Goal: Information Seeking & Learning: Learn about a topic

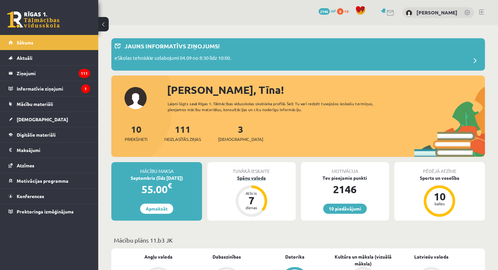
click at [251, 177] on div "Spāņu valoda" at bounding box center [251, 178] width 88 height 7
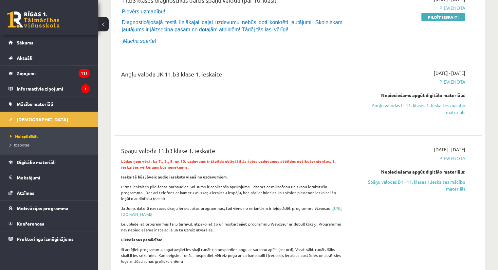
scroll to position [98, 0]
click at [442, 106] on link "Angļu valodas I - 11. klases 1. ieskaites mācību materiāls" at bounding box center [411, 109] width 108 height 14
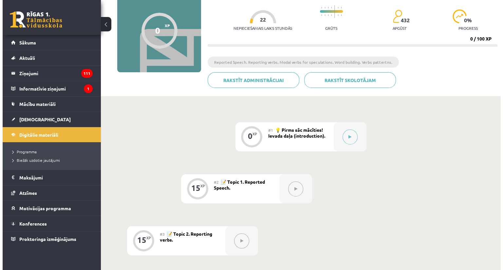
scroll to position [98, 0]
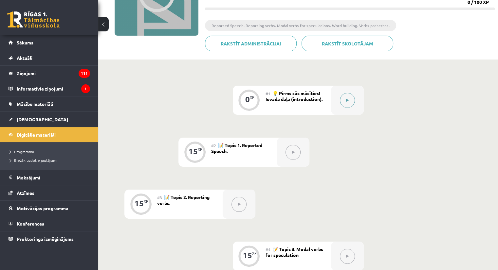
click at [347, 103] on button at bounding box center [347, 100] width 15 height 15
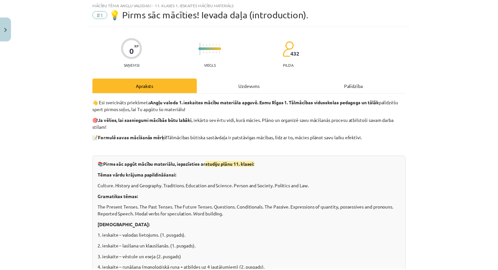
scroll to position [0, 0]
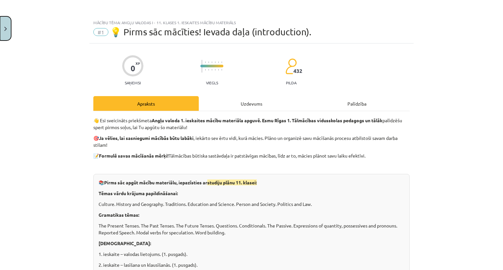
drag, startPoint x: 2, startPoint y: 30, endPoint x: 5, endPoint y: 27, distance: 4.2
click at [2, 30] on button "Close" at bounding box center [5, 28] width 11 height 24
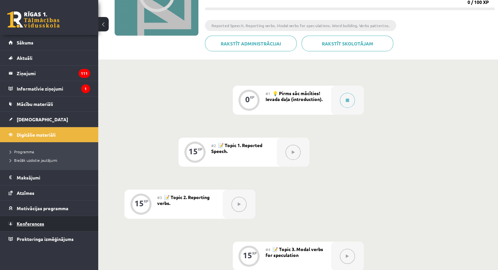
click at [30, 228] on link "Konferences" at bounding box center [50, 223] width 82 height 15
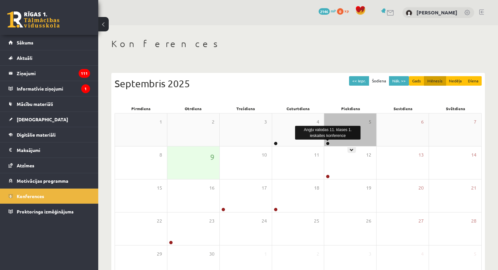
click at [328, 144] on link at bounding box center [328, 144] width 4 height 4
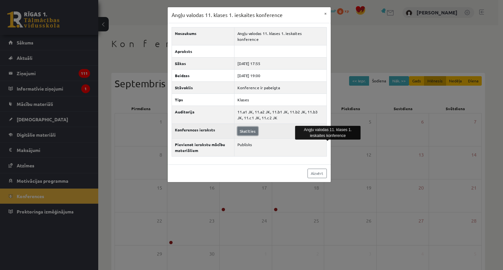
click at [251, 128] on link "Skatīties" at bounding box center [247, 131] width 21 height 9
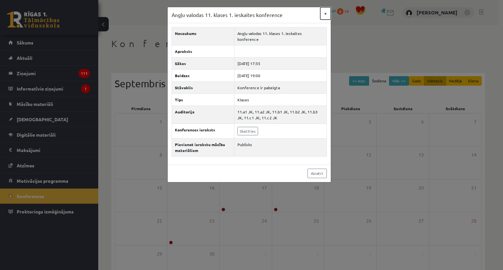
click at [323, 14] on button "×" at bounding box center [325, 13] width 10 height 12
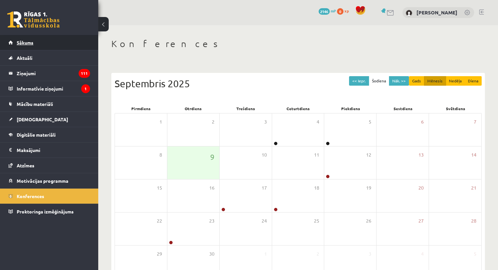
click at [24, 45] on link "Sākums" at bounding box center [50, 42] width 82 height 15
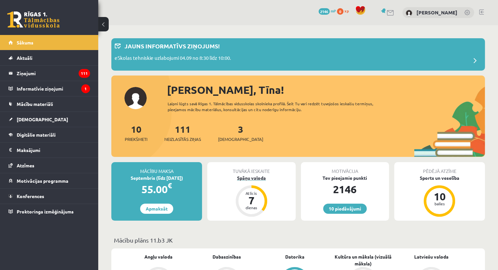
click at [254, 179] on div "Spāņu valoda" at bounding box center [251, 178] width 88 height 7
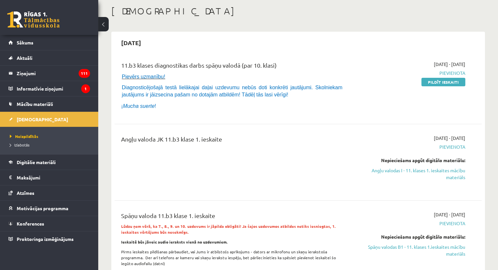
scroll to position [33, 0]
click at [429, 173] on link "Angļu valodas I - 11. klases 1. ieskaites mācību materiāls" at bounding box center [411, 174] width 108 height 14
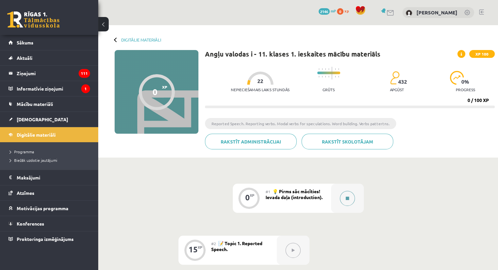
click at [344, 195] on button at bounding box center [347, 198] width 15 height 15
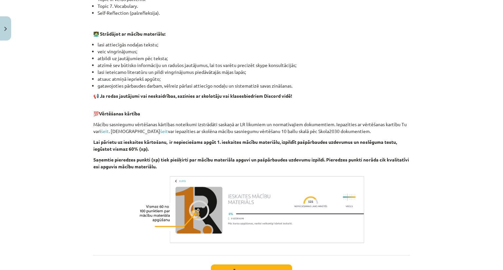
scroll to position [418, 0]
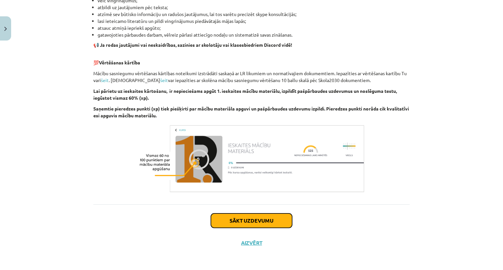
click at [275, 218] on button "Sākt uzdevumu" at bounding box center [251, 221] width 81 height 14
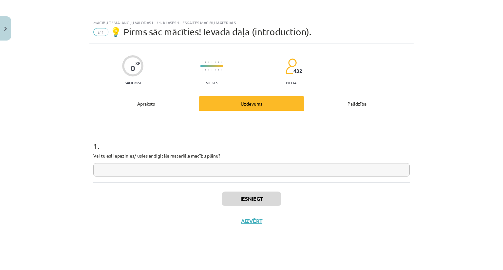
scroll to position [0, 0]
click at [213, 171] on input "text" at bounding box center [251, 169] width 316 height 13
type input "**"
click at [237, 206] on button "Iesniegt" at bounding box center [252, 199] width 60 height 14
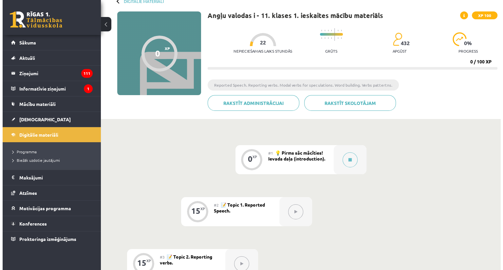
scroll to position [65, 0]
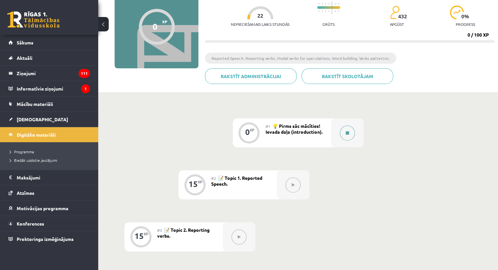
click at [346, 132] on icon at bounding box center [347, 133] width 3 height 4
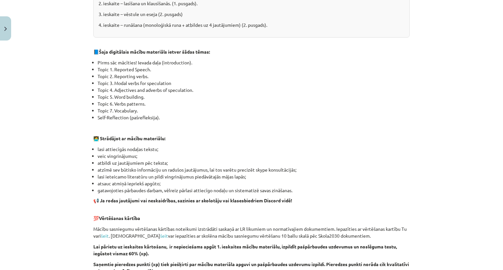
scroll to position [0, 0]
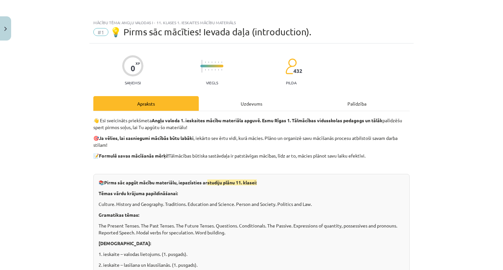
click at [242, 100] on div "Uzdevums" at bounding box center [251, 103] width 105 height 15
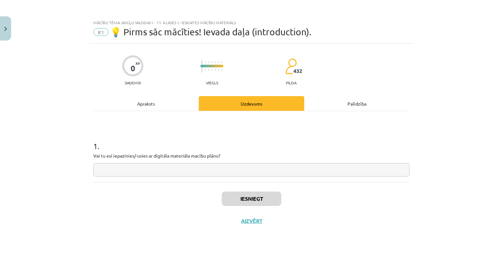
click at [241, 169] on input "text" at bounding box center [251, 169] width 316 height 13
type input "**"
click at [250, 204] on button "Iesniegt" at bounding box center [252, 199] width 60 height 14
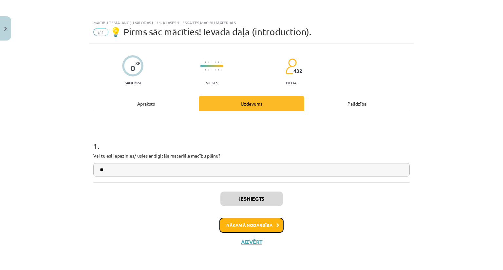
click at [267, 222] on button "Nākamā nodarbība" at bounding box center [251, 225] width 64 height 15
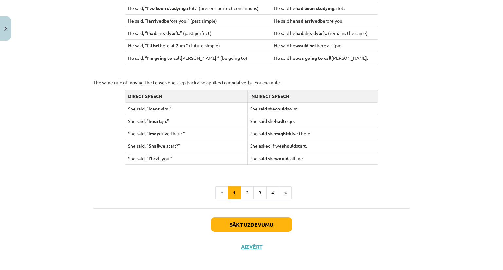
scroll to position [613, 0]
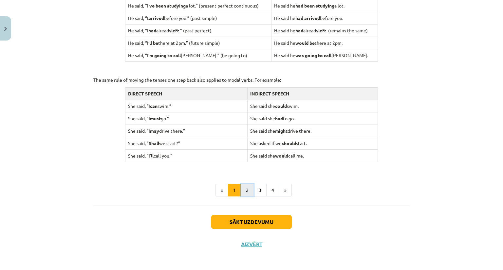
click at [244, 190] on button "2" at bounding box center [247, 190] width 13 height 13
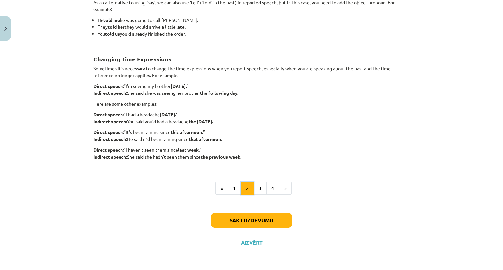
scroll to position [117, 0]
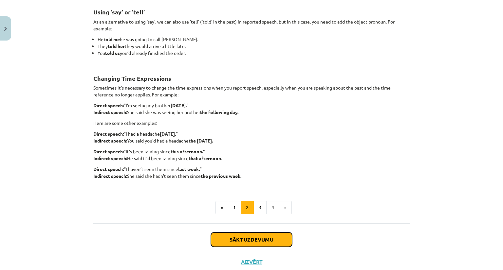
click at [256, 239] on button "Sākt uzdevumu" at bounding box center [251, 240] width 81 height 14
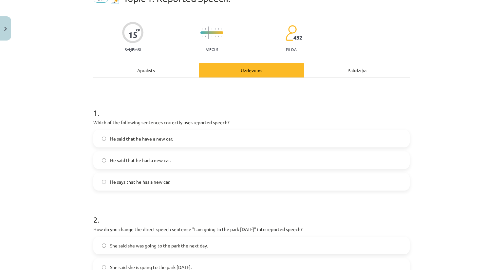
scroll to position [16, 0]
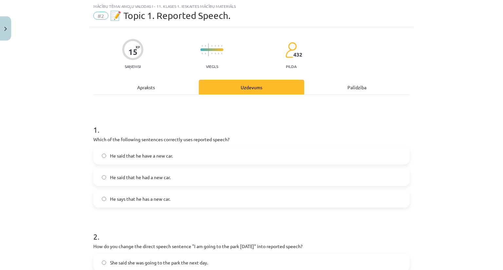
click at [189, 203] on label "He says that he has a new car." at bounding box center [251, 199] width 315 height 16
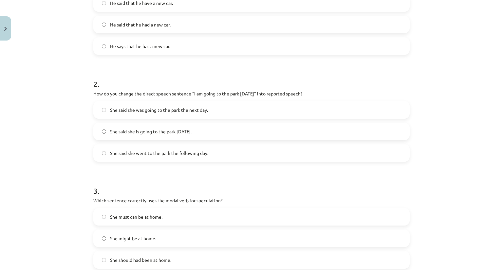
scroll to position [180, 0]
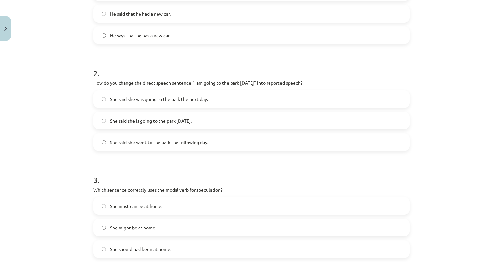
click at [183, 122] on span "She said she is going to the park [DATE]." at bounding box center [151, 121] width 82 height 7
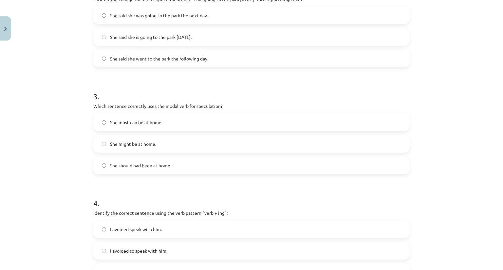
scroll to position [278, 0]
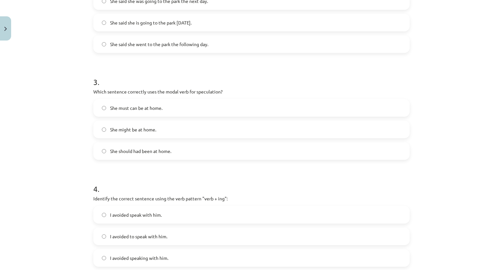
click at [162, 134] on label "She might be at home." at bounding box center [251, 129] width 315 height 16
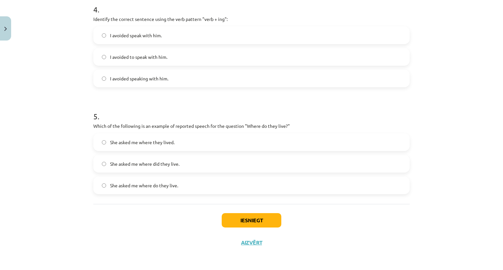
scroll to position [360, 0]
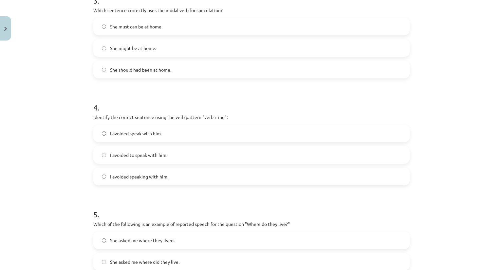
click at [162, 177] on span "I avoided speaking with him." at bounding box center [139, 177] width 58 height 7
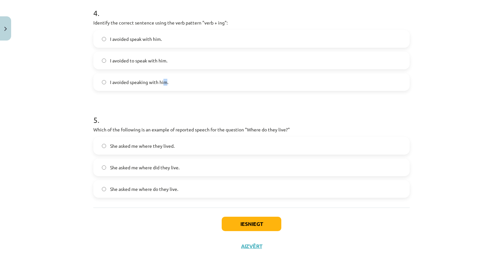
scroll to position [458, 0]
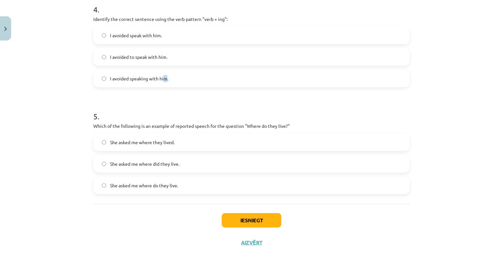
click at [146, 82] on label "I avoided speaking with him." at bounding box center [251, 78] width 315 height 16
click at [177, 141] on label "She asked me where they lived." at bounding box center [251, 142] width 315 height 16
click at [247, 220] on button "Iesniegt" at bounding box center [252, 220] width 60 height 14
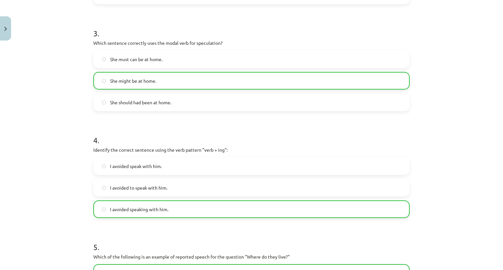
scroll to position [478, 0]
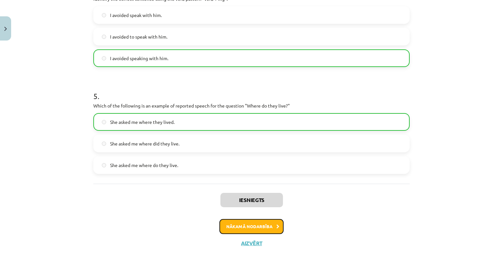
click at [266, 226] on button "Nākamā nodarbība" at bounding box center [251, 226] width 64 height 15
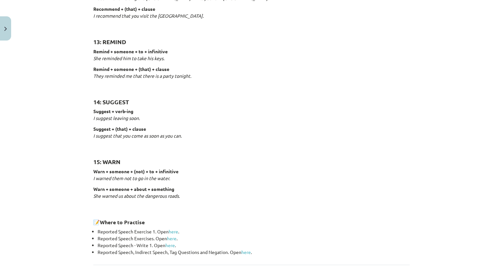
scroll to position [993, 0]
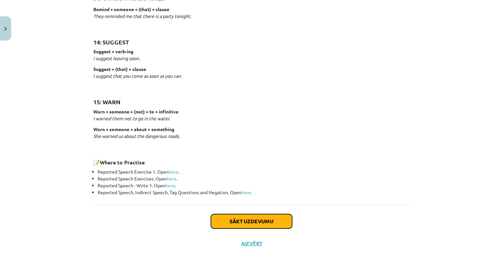
click at [260, 220] on button "Sākt uzdevumu" at bounding box center [251, 221] width 81 height 14
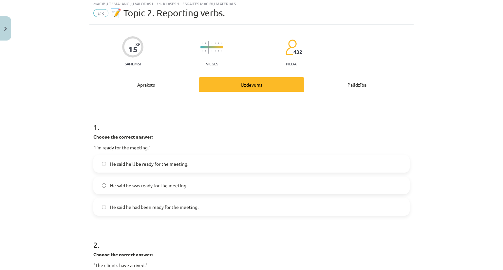
scroll to position [0, 0]
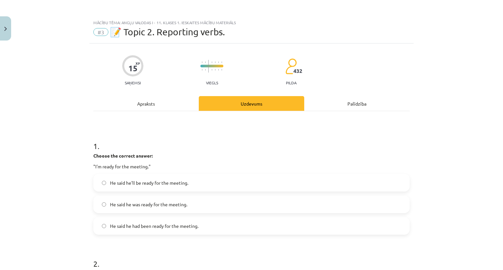
click at [178, 204] on span "He said he was ready for the meeting." at bounding box center [148, 204] width 77 height 7
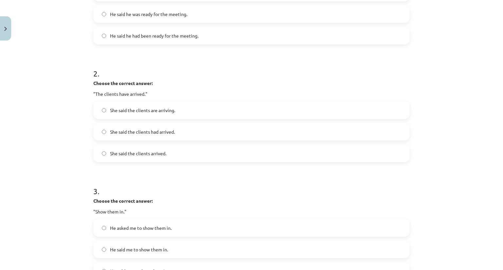
scroll to position [196, 0]
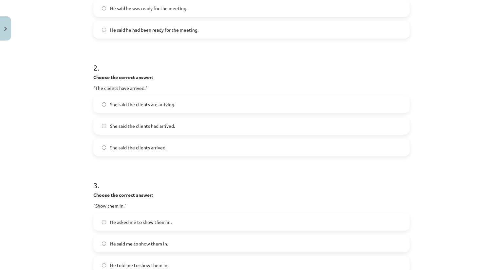
click at [169, 130] on label "She said the clients had arrived." at bounding box center [251, 126] width 315 height 16
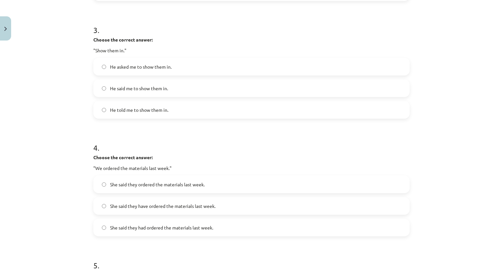
scroll to position [360, 0]
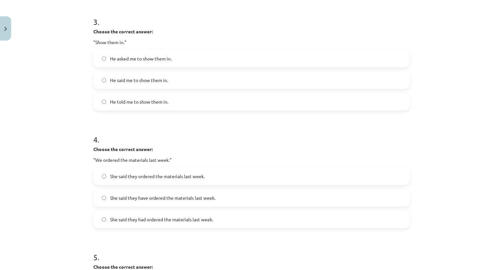
click at [167, 102] on label "He told me to show them in." at bounding box center [251, 102] width 315 height 16
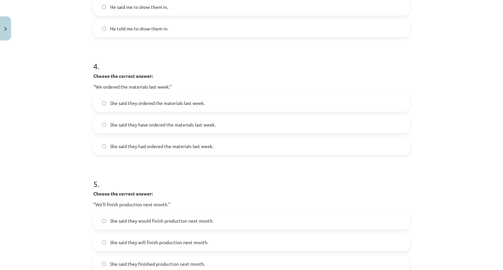
scroll to position [458, 0]
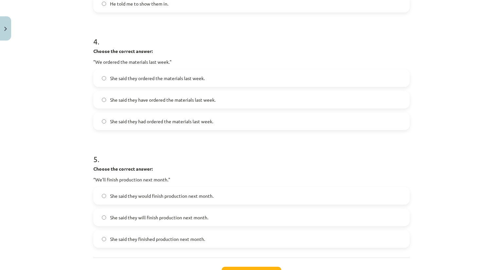
click at [179, 126] on label "She said they had ordered the materials last week." at bounding box center [251, 121] width 315 height 16
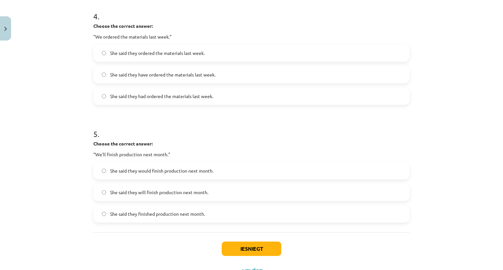
scroll to position [512, 0]
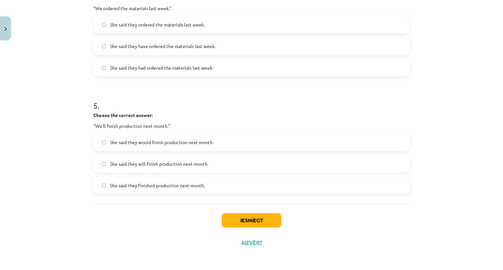
click at [178, 145] on label "She said they would finish production next month." at bounding box center [251, 142] width 315 height 16
click at [227, 144] on label "She said they would finish production next month." at bounding box center [251, 142] width 315 height 16
click at [245, 223] on button "Iesniegt" at bounding box center [252, 220] width 60 height 14
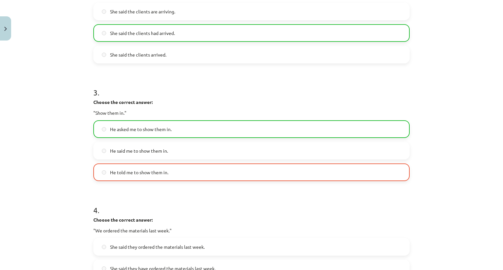
scroll to position [316, 0]
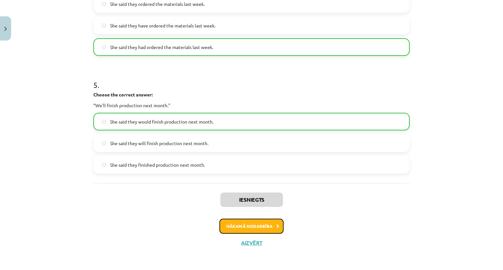
click at [247, 227] on button "Nākamā nodarbība" at bounding box center [251, 226] width 64 height 15
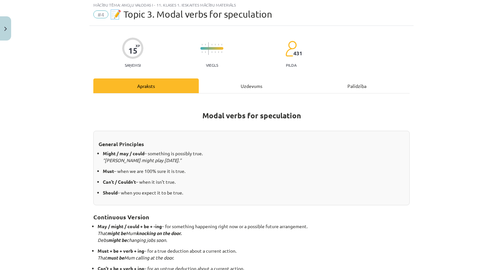
scroll to position [16, 0]
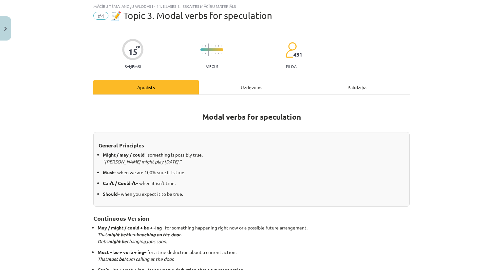
click at [245, 86] on div "Uzdevums" at bounding box center [251, 87] width 105 height 15
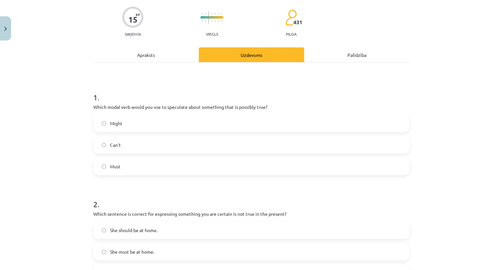
scroll to position [82, 0]
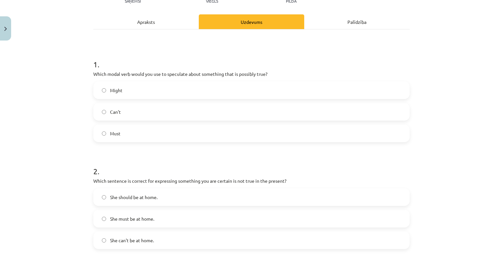
click at [125, 90] on label "Might" at bounding box center [251, 90] width 315 height 16
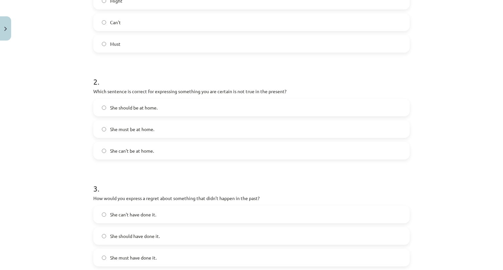
scroll to position [180, 0]
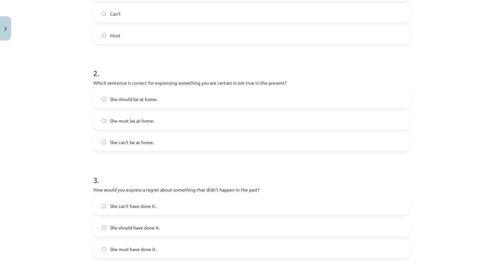
click at [148, 97] on span "She should be at home." at bounding box center [133, 99] width 47 height 7
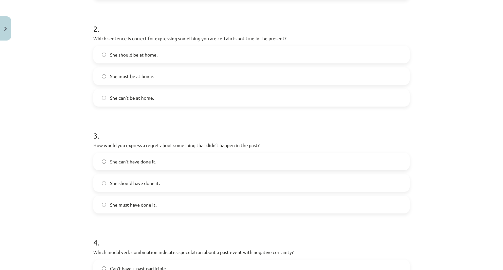
scroll to position [213, 0]
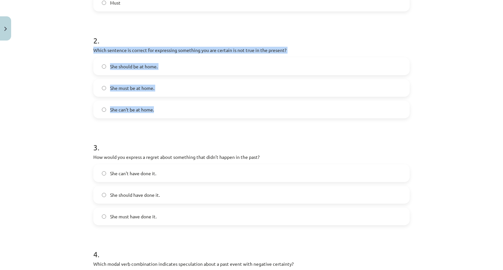
drag, startPoint x: 102, startPoint y: 52, endPoint x: 156, endPoint y: 111, distance: 79.7
click at [156, 111] on div "15 XP Saņemsi Viegls 431 pilda Apraksts Uzdevums Palīdzība 1 . Which modal verb…" at bounding box center [251, 165] width 324 height 669
copy div "Which sentence is correct for expressing something you are certain is not true …"
click at [161, 111] on label "She can't be at home." at bounding box center [251, 109] width 315 height 16
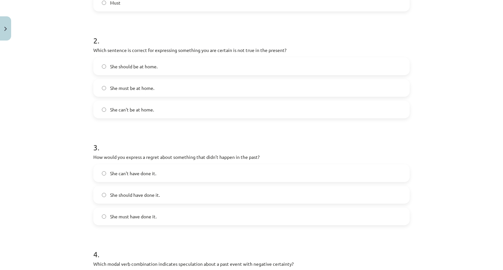
click at [190, 124] on form "1 . Which modal verb would you use to speculate about something that is possibl…" at bounding box center [251, 178] width 316 height 522
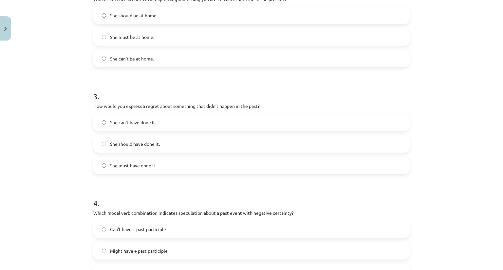
scroll to position [278, 0]
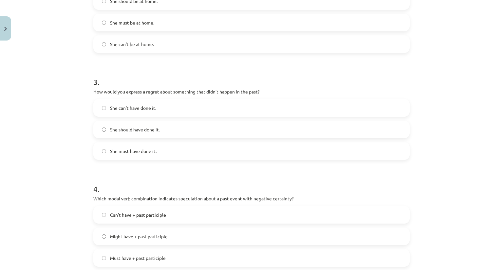
click at [162, 129] on label "She should have done it." at bounding box center [251, 129] width 315 height 16
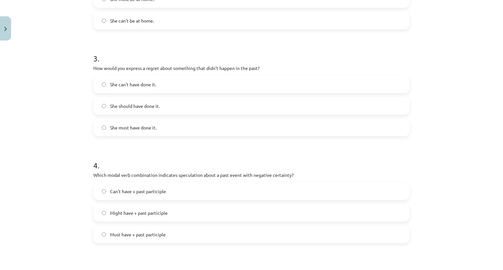
scroll to position [344, 0]
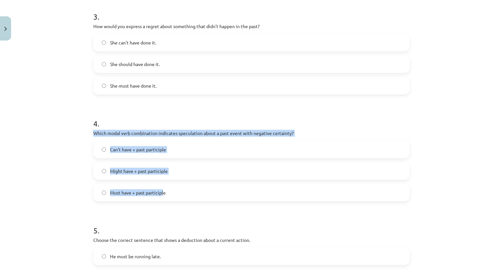
drag, startPoint x: 89, startPoint y: 134, endPoint x: 160, endPoint y: 195, distance: 94.2
click at [160, 195] on div "15 XP Saņemsi Viegls 431 pilda Apraksts Uzdevums Palīdzība 1 . Which modal verb…" at bounding box center [251, 34] width 324 height 669
click at [94, 147] on label "Can't have + past participle" at bounding box center [251, 149] width 315 height 16
click at [89, 131] on div "15 XP Saņemsi Viegls 431 pilda Apraksts Uzdevums Palīdzība 1 . Which modal verb…" at bounding box center [251, 34] width 324 height 669
drag, startPoint x: 89, startPoint y: 131, endPoint x: 168, endPoint y: 194, distance: 101.3
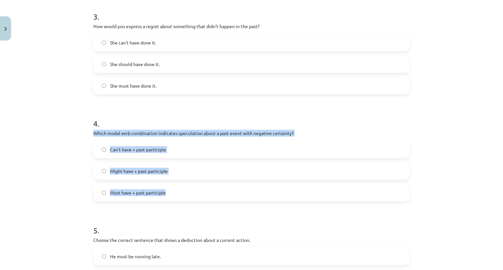
click at [168, 194] on div "15 XP Saņemsi Viegls 431 pilda Apraksts Uzdevums Palīdzība 1 . Which modal verb…" at bounding box center [251, 34] width 324 height 669
copy div "Which modal verb combination indicates speculation about a past event with nega…"
click at [181, 153] on label "Can't have + past participle" at bounding box center [251, 149] width 315 height 16
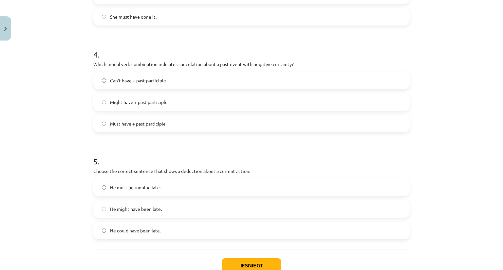
scroll to position [458, 0]
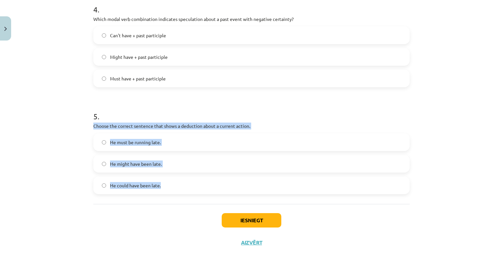
drag, startPoint x: 89, startPoint y: 127, endPoint x: 198, endPoint y: 193, distance: 127.1
copy div "Choose the correct sentence that shows a deduction about a current action. He m…"
click at [193, 144] on label "He must be running late." at bounding box center [251, 142] width 315 height 16
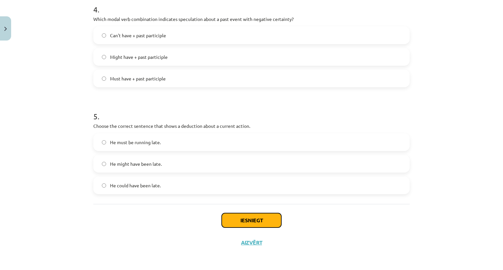
click at [245, 222] on button "Iesniegt" at bounding box center [252, 220] width 60 height 14
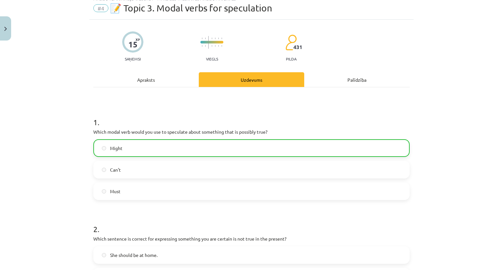
scroll to position [0, 0]
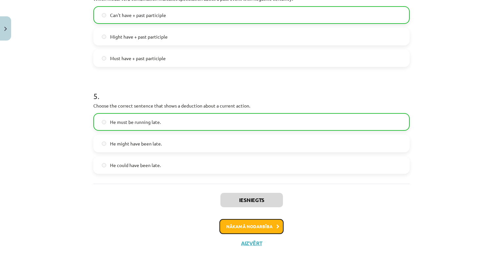
click at [262, 229] on button "Nākamā nodarbība" at bounding box center [251, 226] width 64 height 15
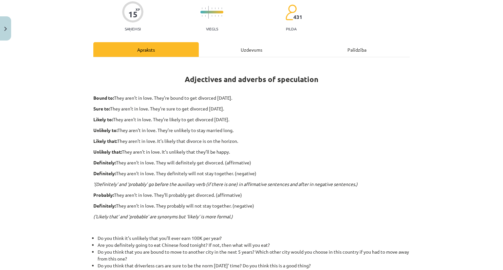
scroll to position [82, 0]
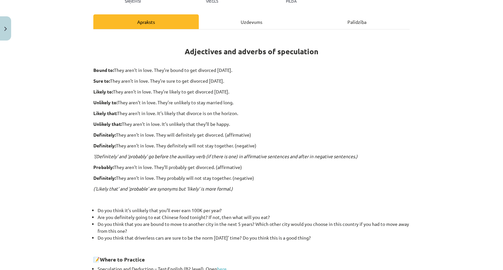
click at [353, 23] on div "Palīdzība" at bounding box center [356, 21] width 105 height 15
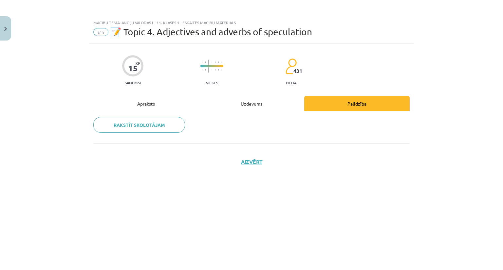
click at [251, 101] on div "Uzdevums" at bounding box center [251, 103] width 105 height 15
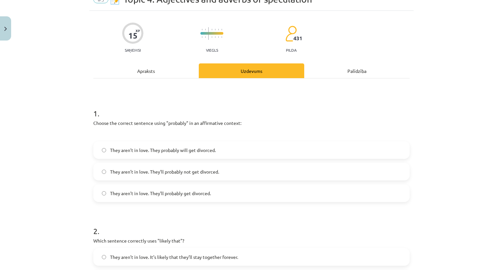
scroll to position [65, 0]
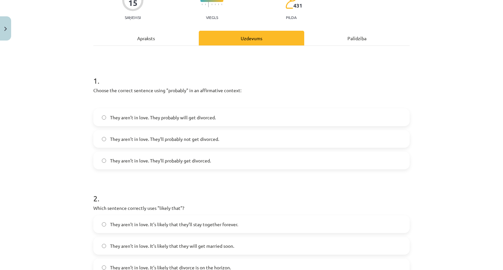
click at [218, 121] on label "They aren’t in love. They probably will get divorced." at bounding box center [251, 117] width 315 height 16
click at [154, 40] on div "Apraksts" at bounding box center [145, 38] width 105 height 15
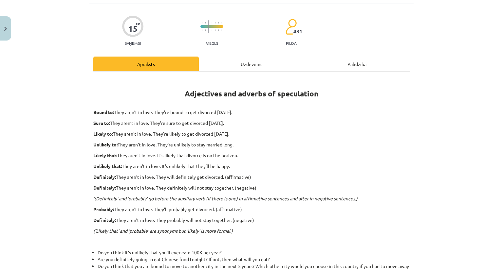
scroll to position [16, 0]
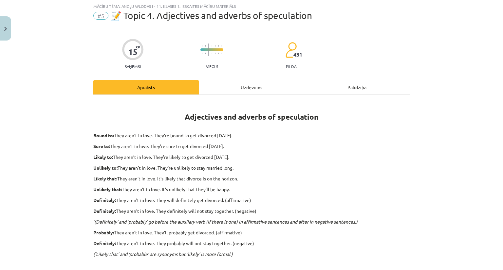
click at [236, 84] on div "Uzdevums" at bounding box center [251, 87] width 105 height 15
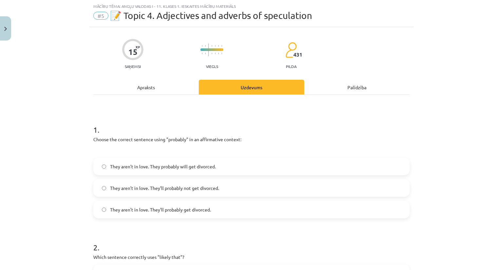
click at [209, 209] on label "They aren’t in love. They’ll probably get divorced." at bounding box center [251, 210] width 315 height 16
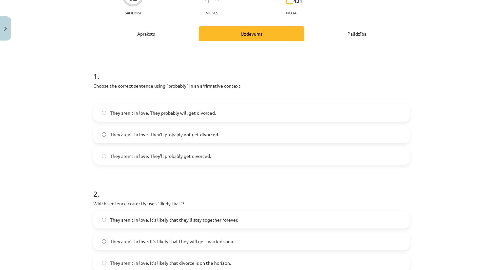
scroll to position [82, 0]
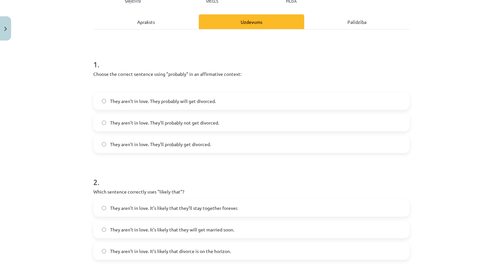
click at [206, 253] on span "They aren’t in love. It’s likely that divorce is on the horizon." at bounding box center [170, 251] width 121 height 7
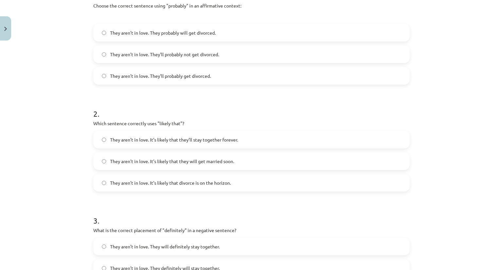
scroll to position [213, 0]
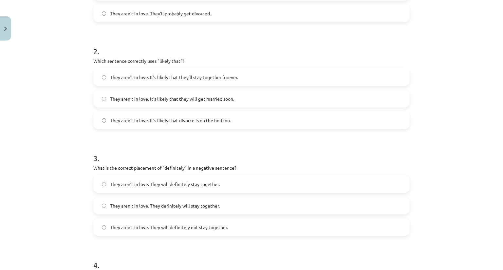
click at [211, 223] on label "They aren’t in love. They will definitely not stay together." at bounding box center [251, 227] width 315 height 16
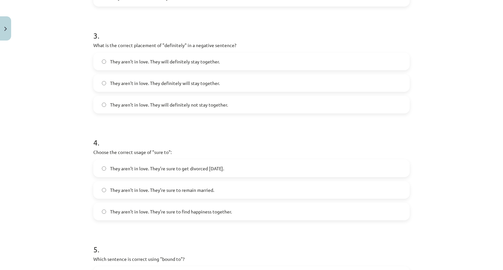
scroll to position [344, 0]
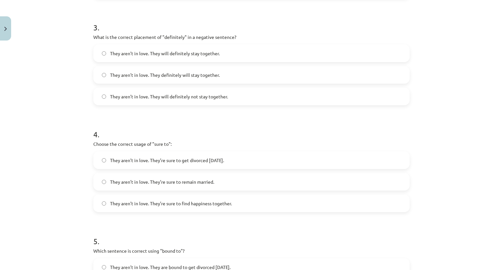
click at [210, 163] on span "They aren’t in love. They’re sure to get divorced within six months." at bounding box center [167, 160] width 114 height 7
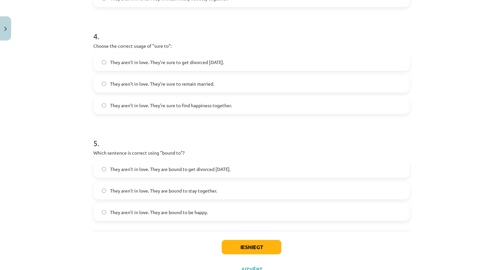
scroll to position [469, 0]
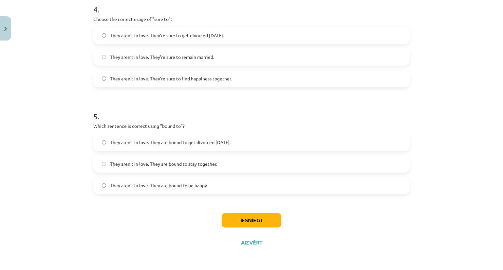
click at [215, 148] on label "They aren’t in love. They are bound to get divorced within six months." at bounding box center [251, 142] width 315 height 16
click at [232, 222] on button "Iesniegt" at bounding box center [252, 220] width 60 height 14
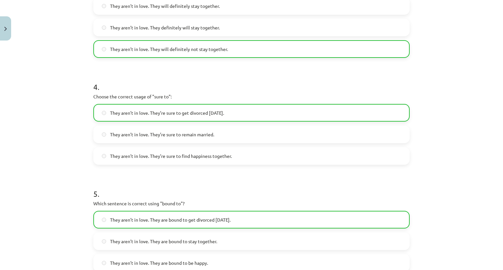
scroll to position [489, 0]
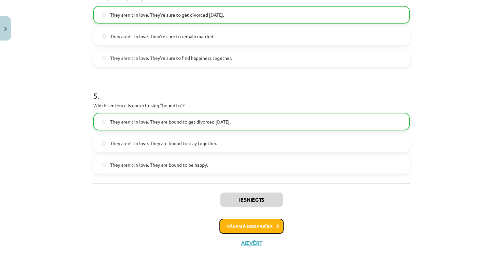
click at [254, 223] on button "Nākamā nodarbība" at bounding box center [251, 226] width 64 height 15
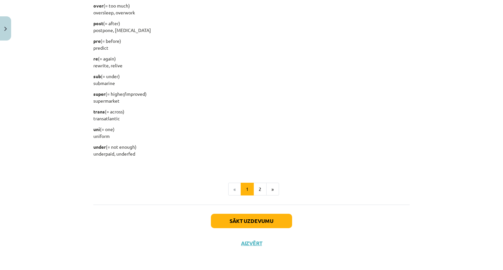
scroll to position [798, 0]
click at [257, 222] on button "Sākt uzdevumu" at bounding box center [251, 221] width 81 height 14
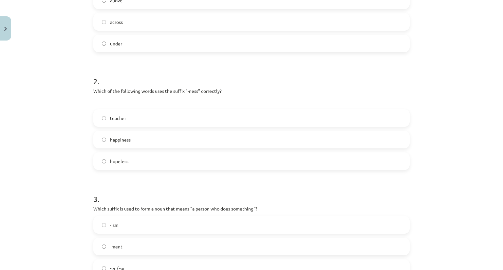
scroll to position [180, 0]
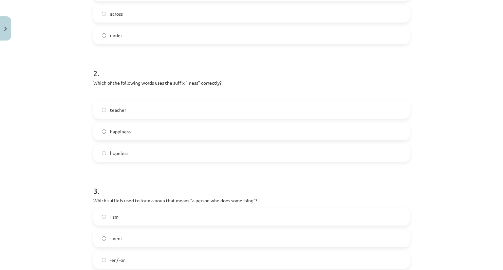
click at [136, 132] on label "happiness" at bounding box center [251, 131] width 315 height 16
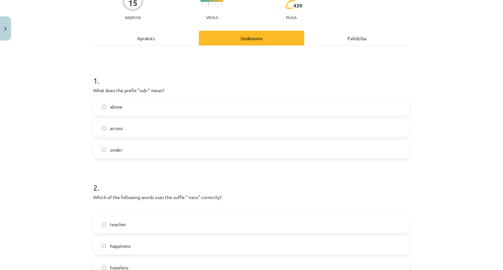
scroll to position [49, 0]
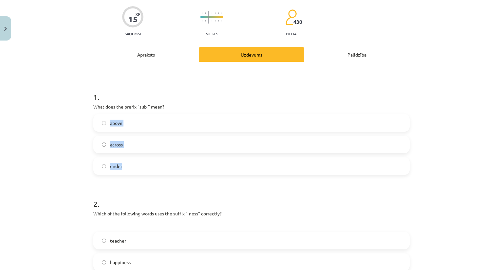
drag, startPoint x: 89, startPoint y: 110, endPoint x: 130, endPoint y: 168, distance: 70.9
click at [78, 116] on div "Mācību tēma: Angļu valodas i - 11. klases 1. ieskaites mācību materiāls #6 📝 To…" at bounding box center [251, 135] width 503 height 270
drag, startPoint x: 88, startPoint y: 106, endPoint x: 134, endPoint y: 164, distance: 73.9
click at [136, 165] on div "Mācību tēma: Angļu valodas i - 11. klases 1. ieskaites mācību materiāls #6 📝 To…" at bounding box center [251, 135] width 503 height 270
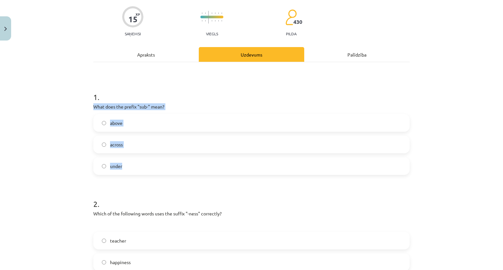
copy div "What does the prefix "sub-" mean? above across under"
click at [141, 171] on label "under" at bounding box center [251, 166] width 315 height 16
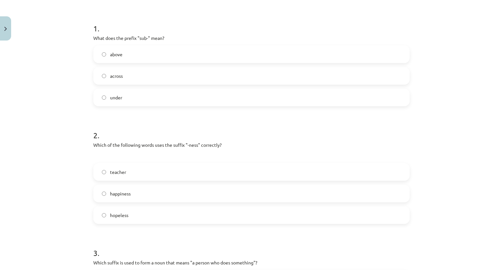
scroll to position [311, 0]
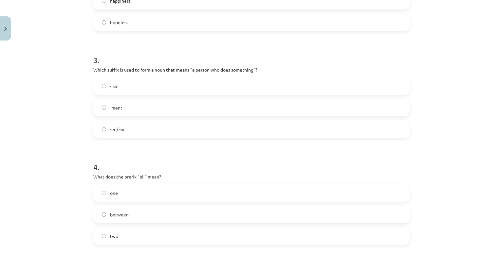
click at [131, 133] on label "-er / -or" at bounding box center [251, 129] width 315 height 16
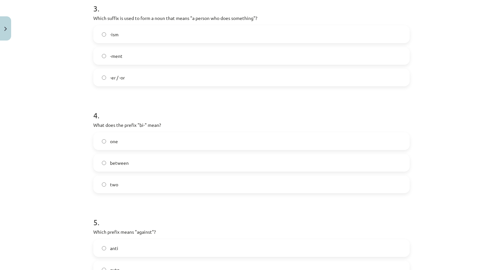
scroll to position [376, 0]
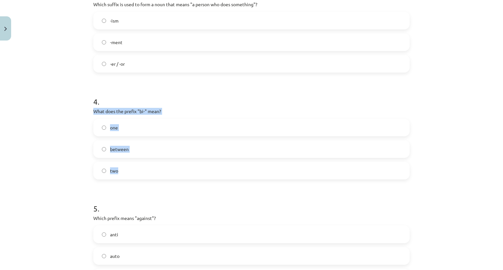
drag, startPoint x: 91, startPoint y: 112, endPoint x: 160, endPoint y: 173, distance: 92.3
click at [160, 173] on div "4 . What does the prefix "bi-" mean? one between two" at bounding box center [251, 133] width 316 height 94
copy div "What does the prefix "bi-" mean? one between two"
click at [137, 167] on label "two" at bounding box center [251, 171] width 315 height 16
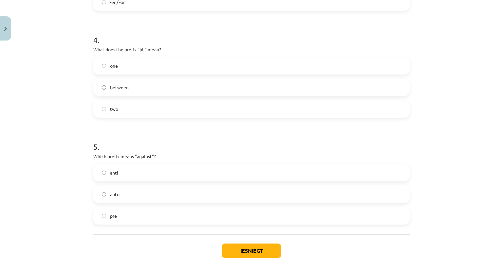
scroll to position [442, 0]
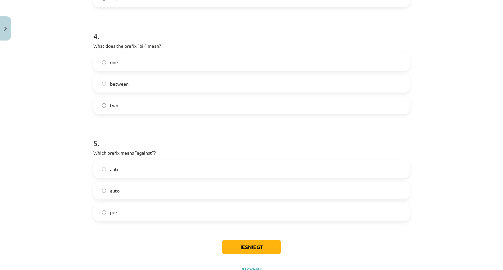
click at [116, 167] on label "anti" at bounding box center [251, 169] width 315 height 16
click at [268, 250] on button "Iesniegt" at bounding box center [252, 247] width 60 height 14
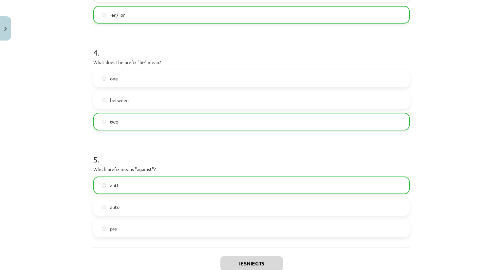
scroll to position [489, 0]
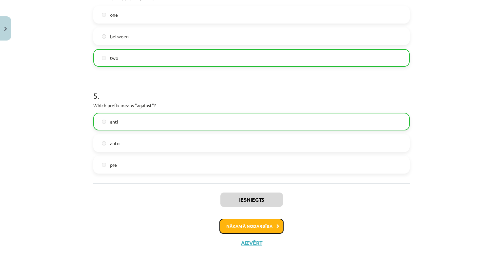
click at [272, 229] on button "Nākamā nodarbība" at bounding box center [251, 226] width 64 height 15
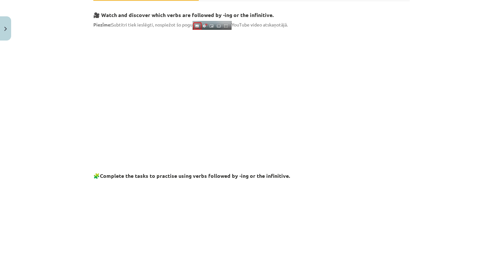
scroll to position [0, 0]
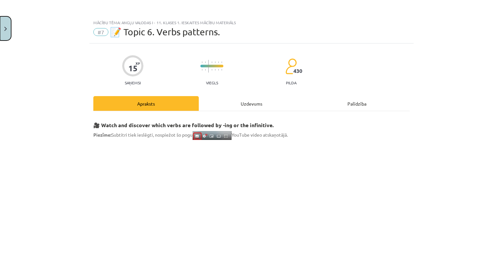
click at [1, 32] on button "Close" at bounding box center [5, 28] width 11 height 24
